Goal: Task Accomplishment & Management: Use online tool/utility

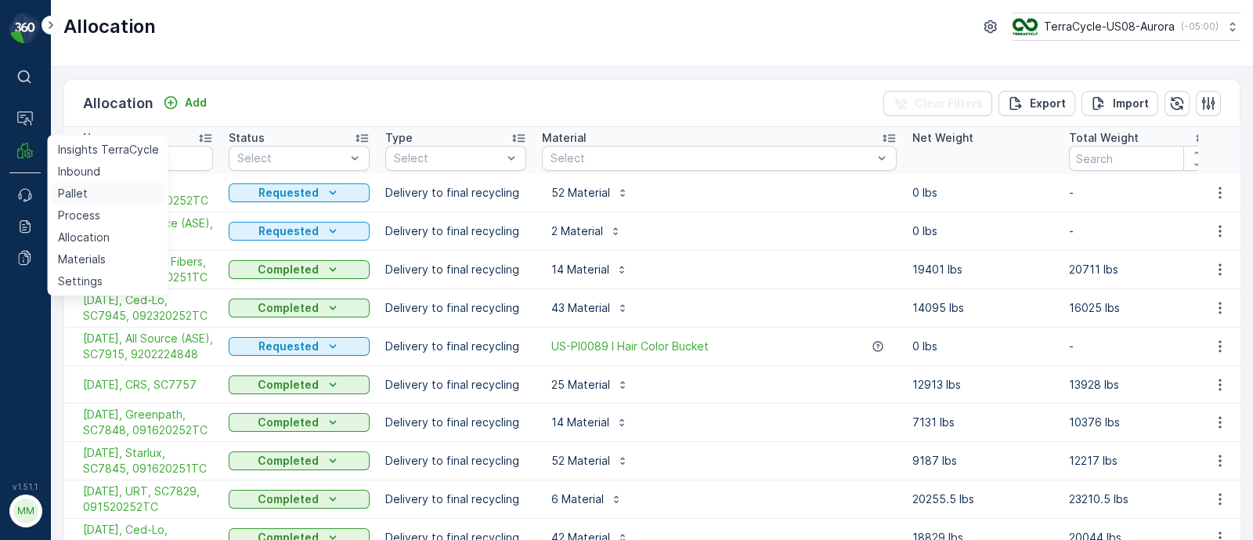
click at [65, 194] on p "Pallet" at bounding box center [73, 194] width 30 height 16
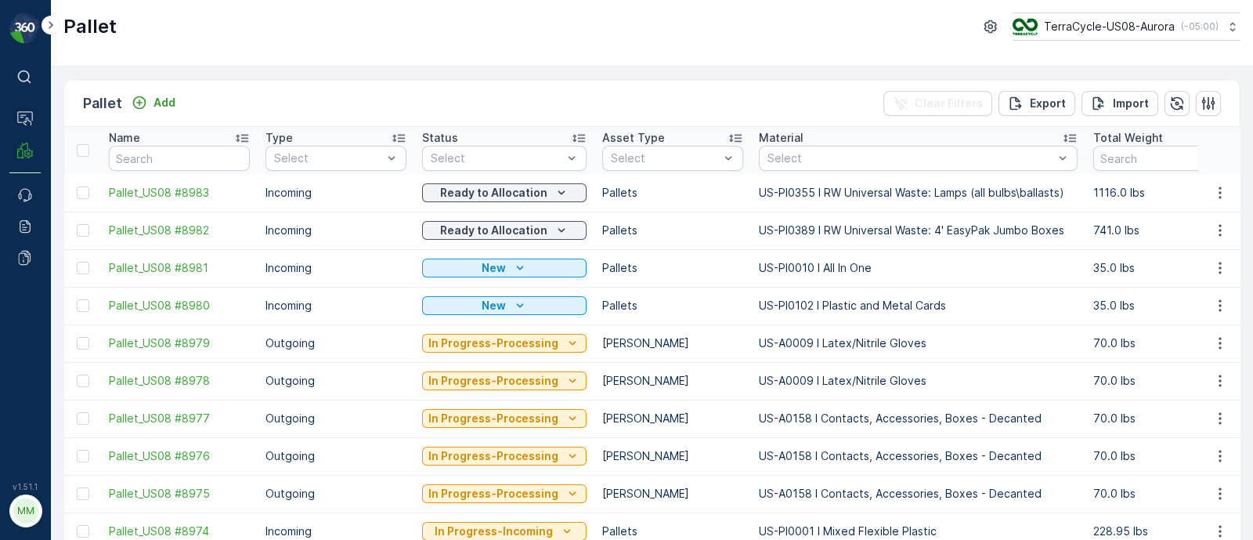
click at [171, 143] on div "Name" at bounding box center [179, 138] width 141 height 16
click at [164, 166] on input "text" at bounding box center [179, 158] width 141 height 25
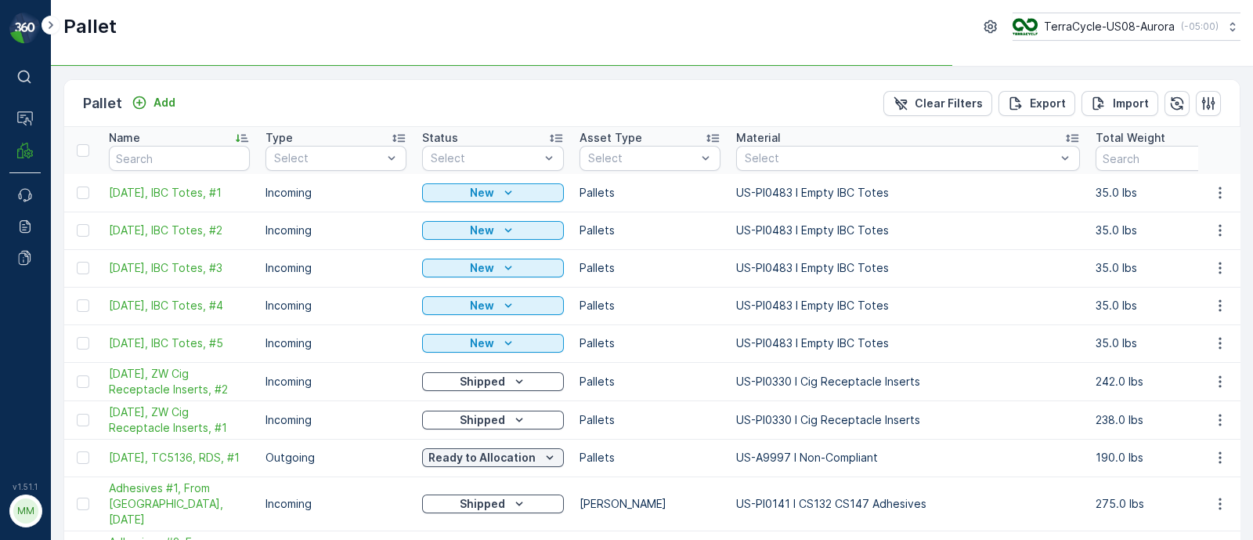
type input "tot"
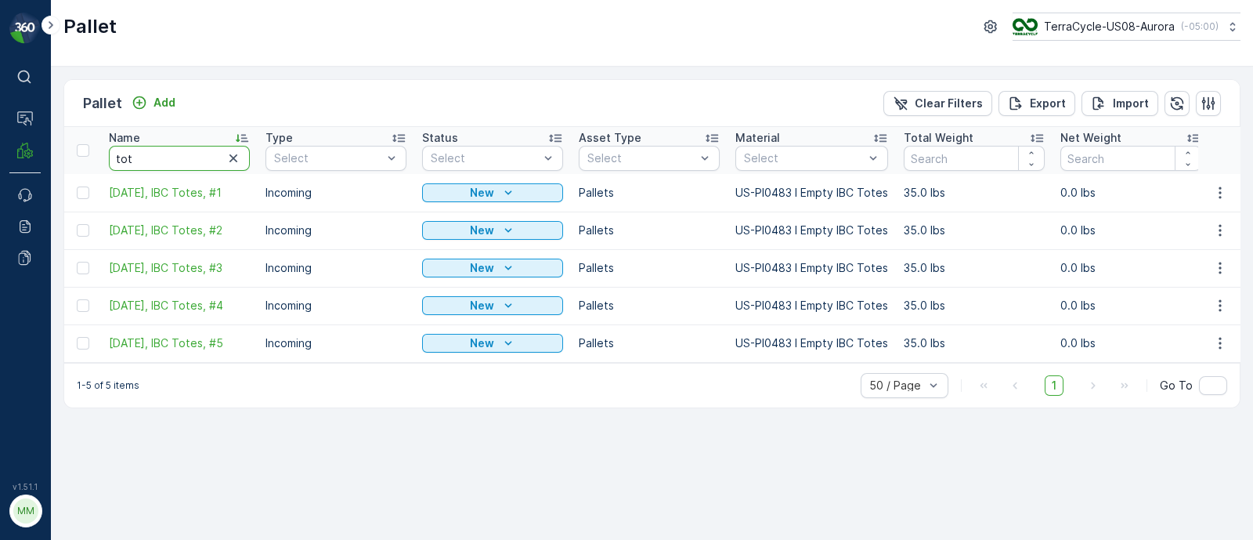
click at [180, 156] on input "tot" at bounding box center [179, 158] width 141 height 25
type input "totes"
click at [1218, 342] on icon "button" at bounding box center [1221, 343] width 16 height 16
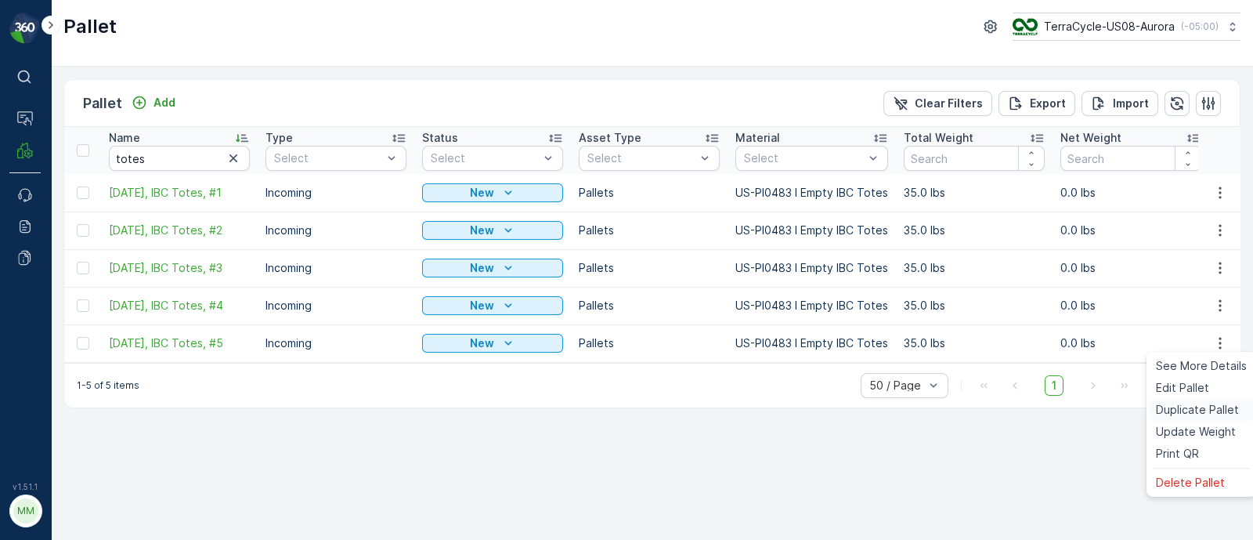
click at [1195, 410] on span "Duplicate Pallet" at bounding box center [1197, 410] width 83 height 16
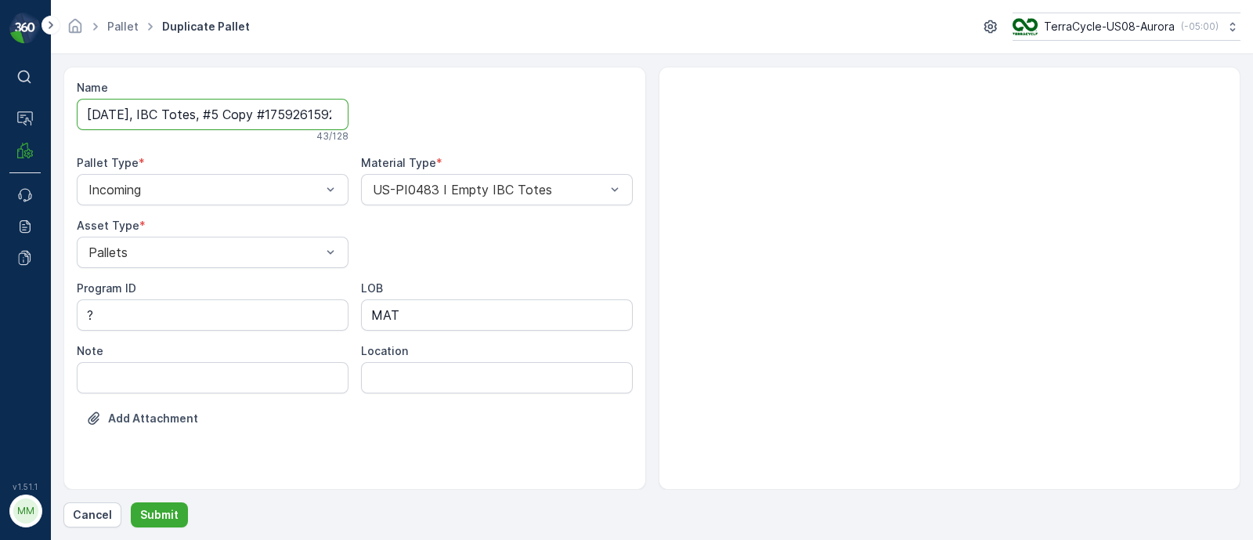
scroll to position [0, 34]
drag, startPoint x: 217, startPoint y: 114, endPoint x: 515, endPoint y: 135, distance: 298.4
click at [515, 135] on div "Name [DATE], IBC Totes, #5 Copy #1759261592512 43 / 128 Pallet Type * Incoming …" at bounding box center [355, 265] width 556 height 370
type input "[DATE], IBC Totes, #6"
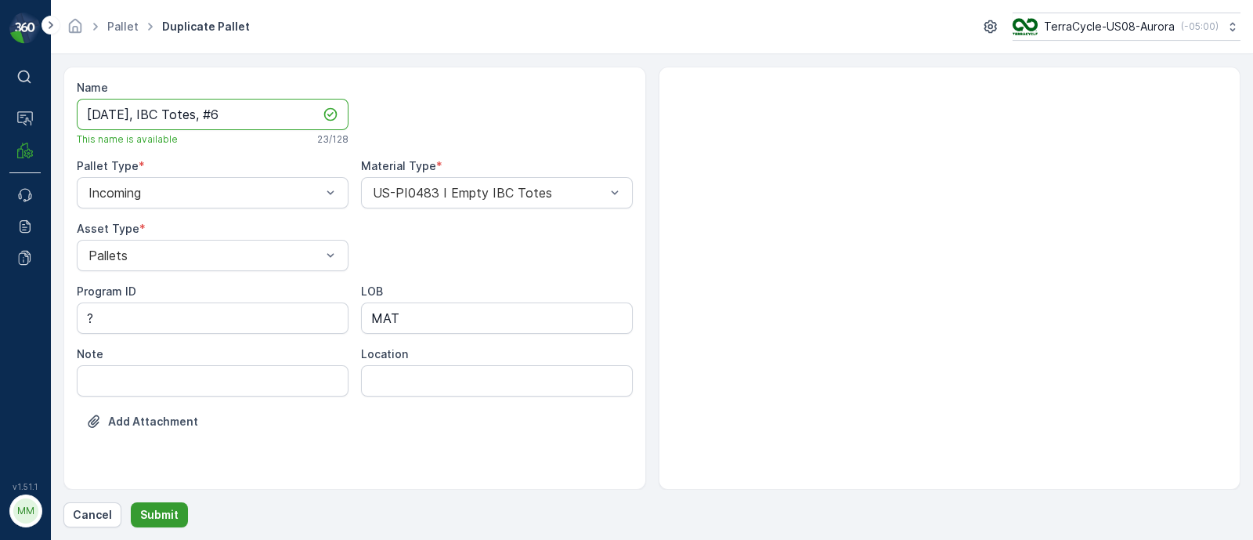
click at [164, 509] on p "Submit" at bounding box center [159, 515] width 38 height 16
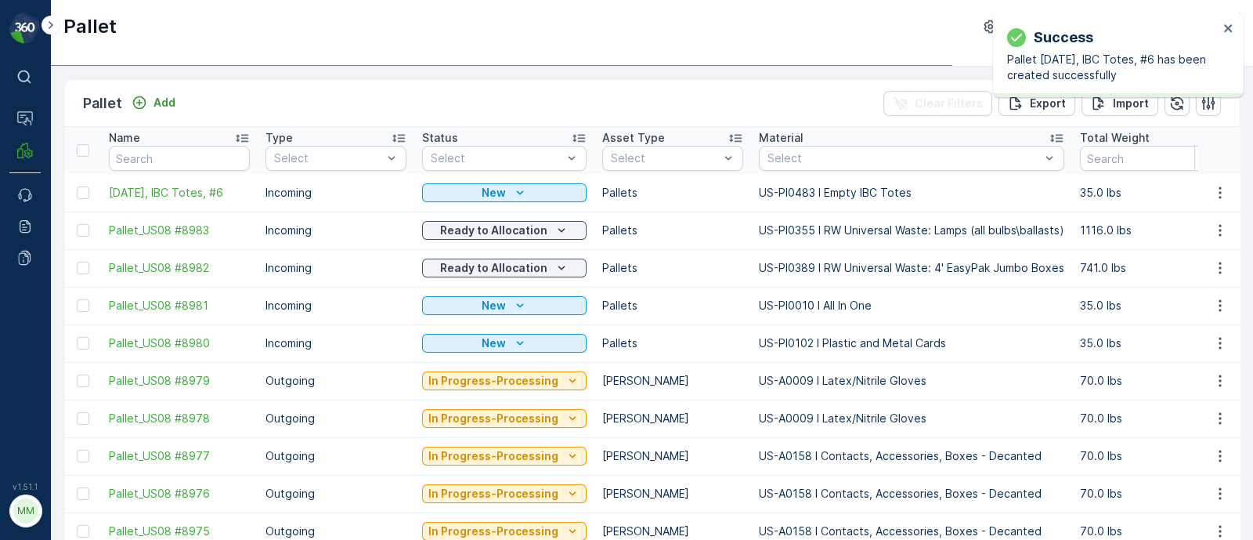
click at [1222, 29] on div "Success Pallet [DATE], IBC Totes, #6 has been created successfully" at bounding box center [1113, 55] width 221 height 66
